Goal: Find specific fact: Find specific fact

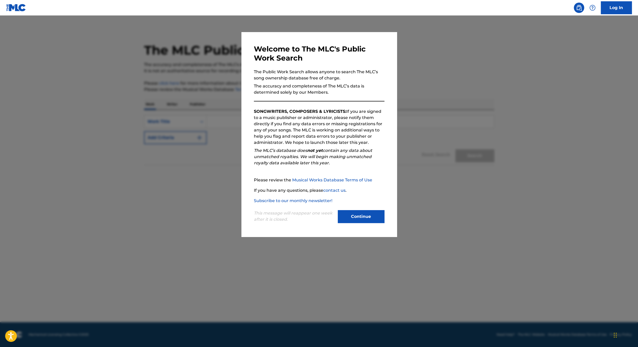
click at [368, 218] on button "Continue" at bounding box center [361, 216] width 47 height 13
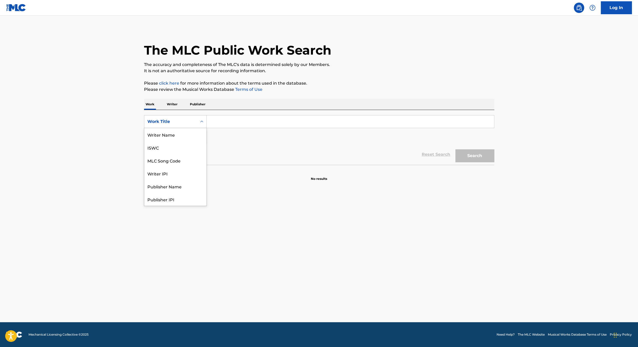
click at [185, 126] on div "Work Title" at bounding box center [170, 122] width 53 height 10
drag, startPoint x: 177, startPoint y: 160, endPoint x: 192, endPoint y: 151, distance: 18.2
click at [177, 161] on div "MLC Song Code" at bounding box center [175, 160] width 62 height 13
click at [223, 126] on input "Search Form" at bounding box center [350, 122] width 287 height 12
paste input "UA85P8"
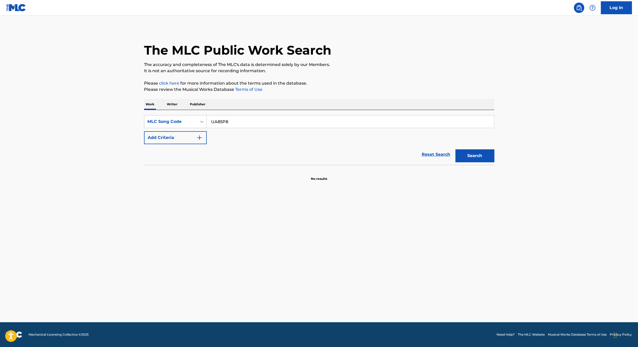
type input "UA85P8"
click at [479, 155] on button "Search" at bounding box center [475, 156] width 39 height 13
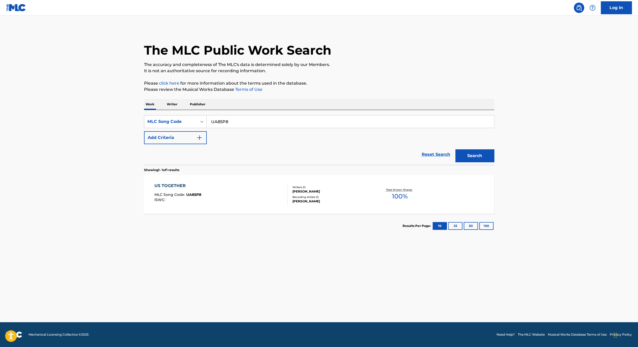
click at [297, 192] on div "[PERSON_NAME]" at bounding box center [332, 191] width 78 height 5
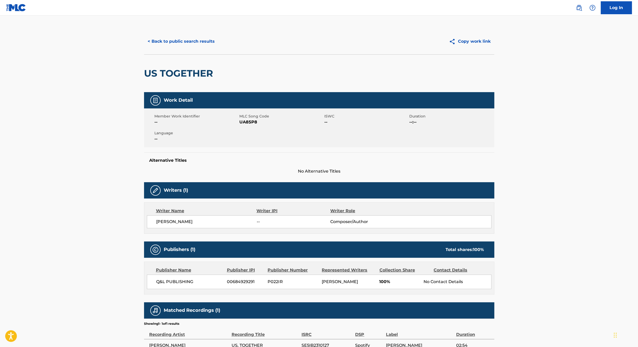
scroll to position [37, 0]
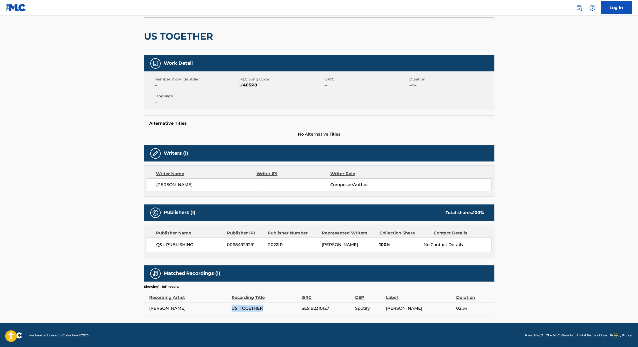
drag, startPoint x: 264, startPoint y: 308, endPoint x: 232, endPoint y: 308, distance: 31.6
click at [232, 308] on span "US, TOGETHER" at bounding box center [265, 309] width 67 height 6
copy span "US, TOGETHER"
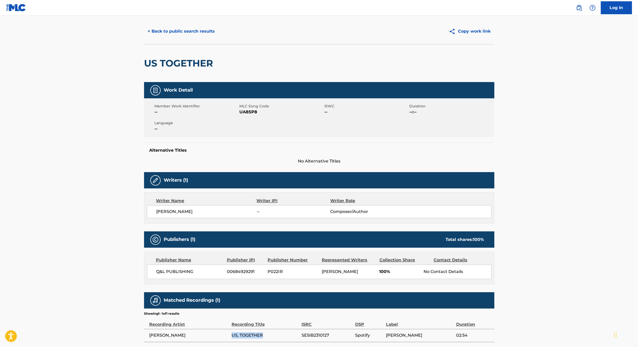
scroll to position [0, 0]
